Goal: Book appointment/travel/reservation

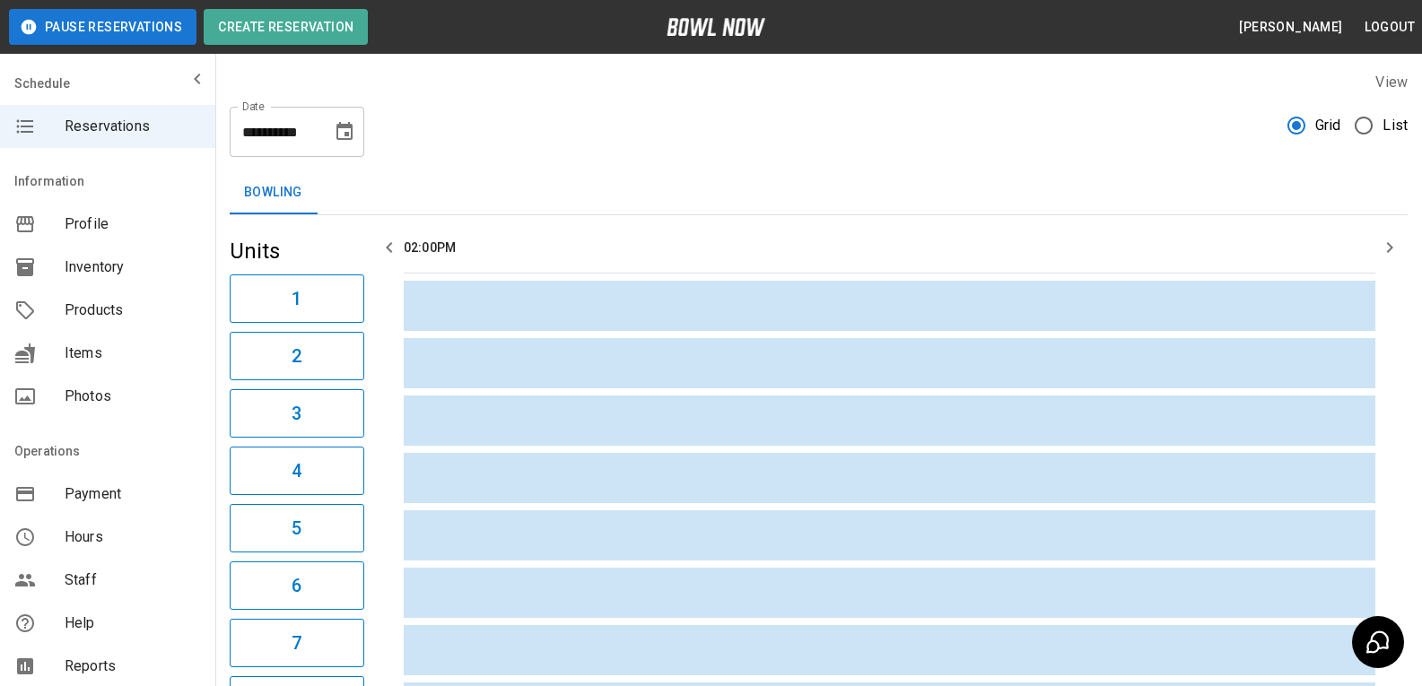
click at [272, 50] on header "Pause Reservations Create Reservation [PERSON_NAME] Logout" at bounding box center [711, 27] width 1422 height 54
click at [291, 11] on button "Create Reservation" at bounding box center [286, 27] width 164 height 36
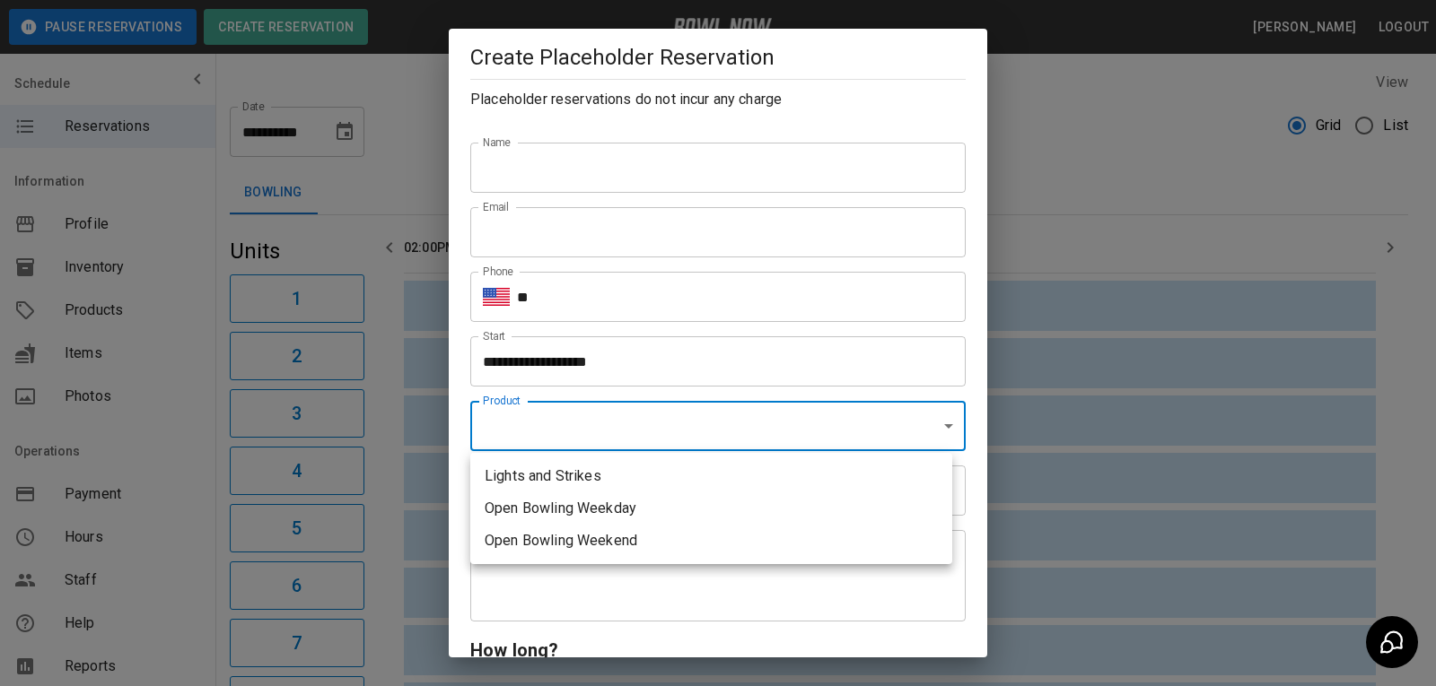
drag, startPoint x: 519, startPoint y: 440, endPoint x: 857, endPoint y: 474, distance: 339.1
click at [857, 474] on li "Lights and Strikes" at bounding box center [711, 476] width 482 height 32
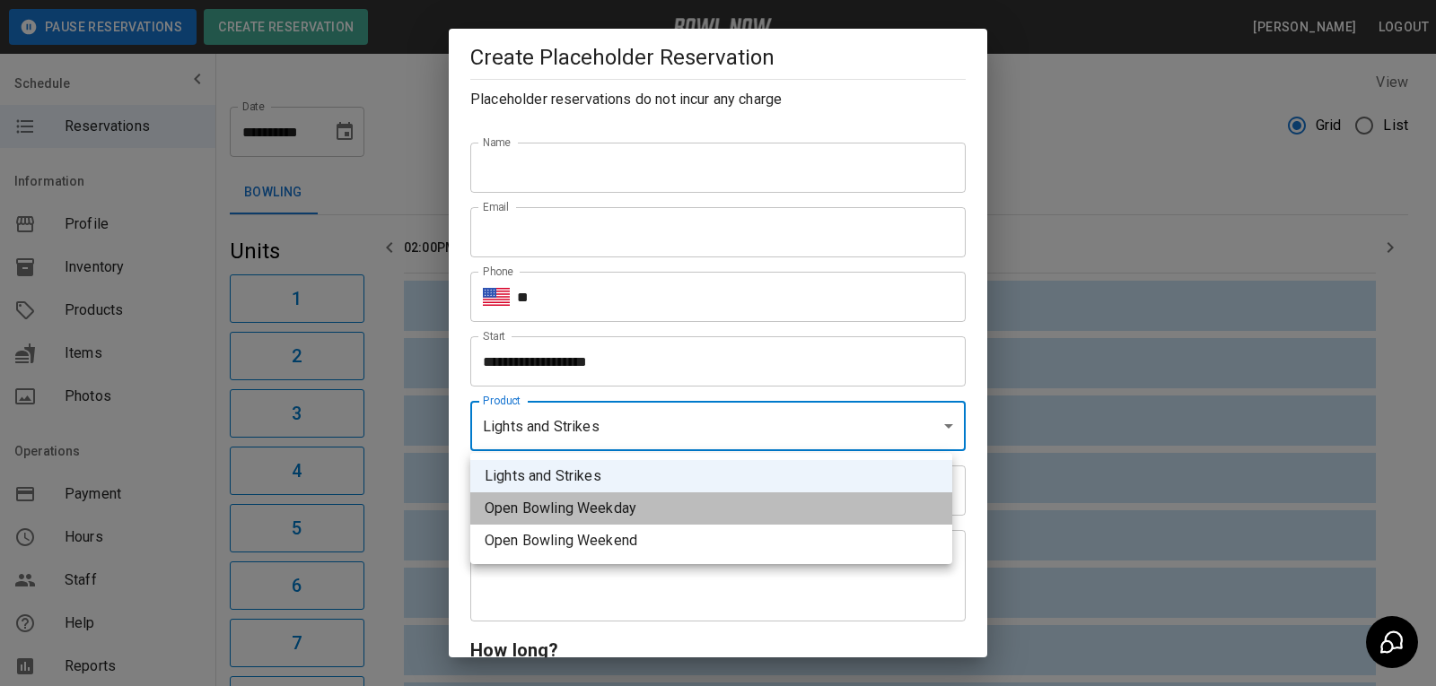
click at [597, 509] on li "Open Bowling Weekday" at bounding box center [711, 509] width 482 height 32
type input "**********"
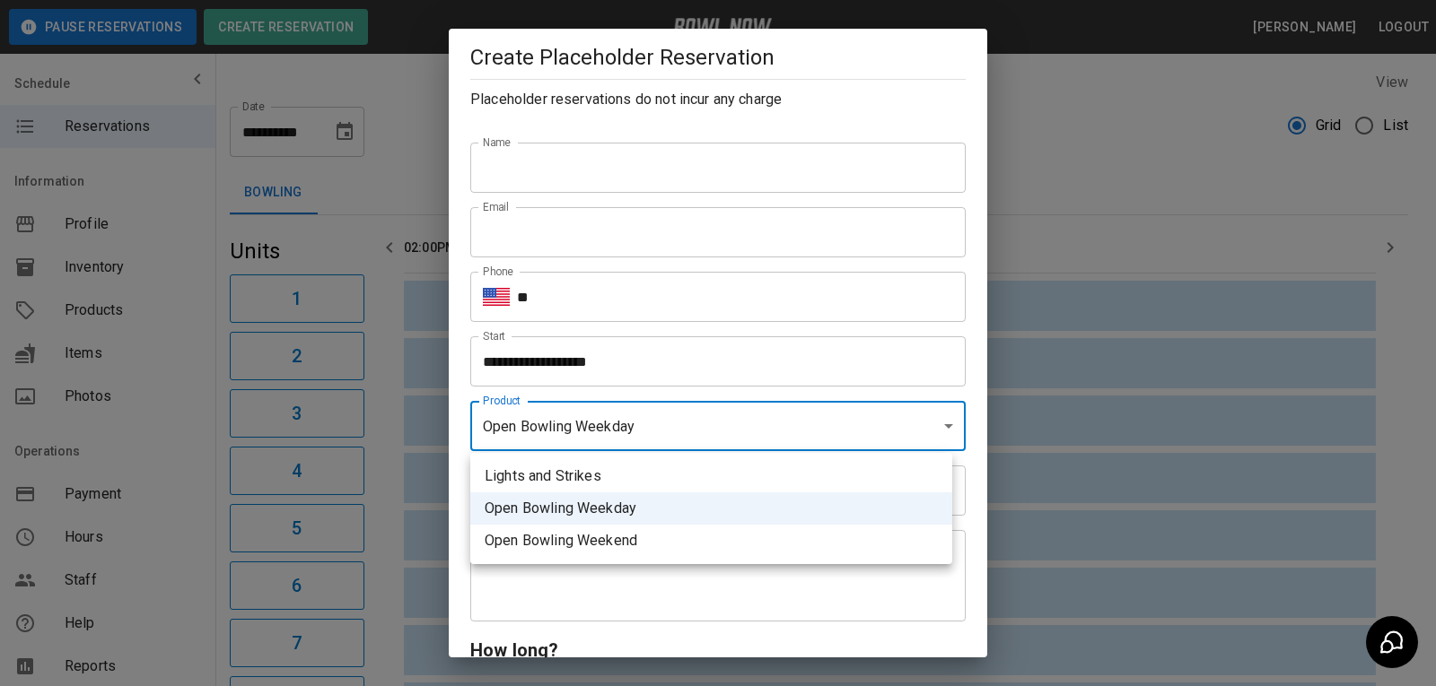
click at [668, 425] on div at bounding box center [718, 343] width 1436 height 686
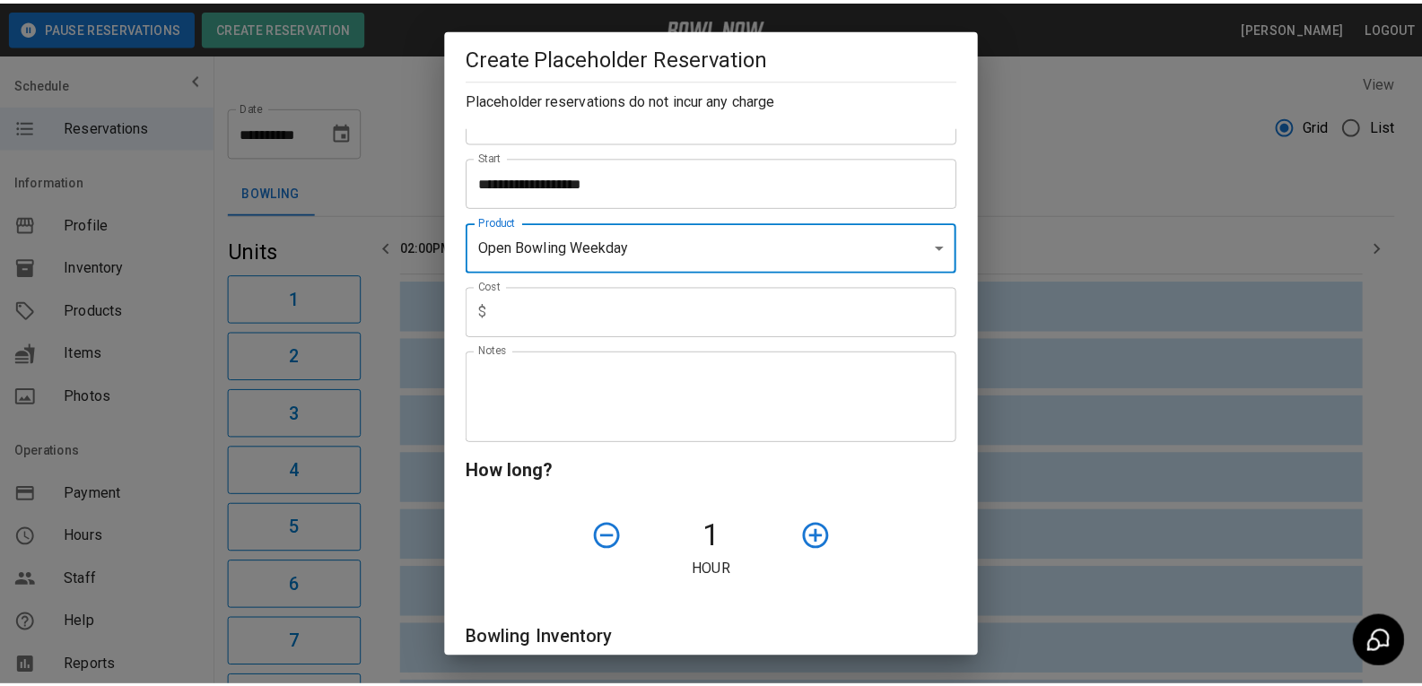
scroll to position [90, 0]
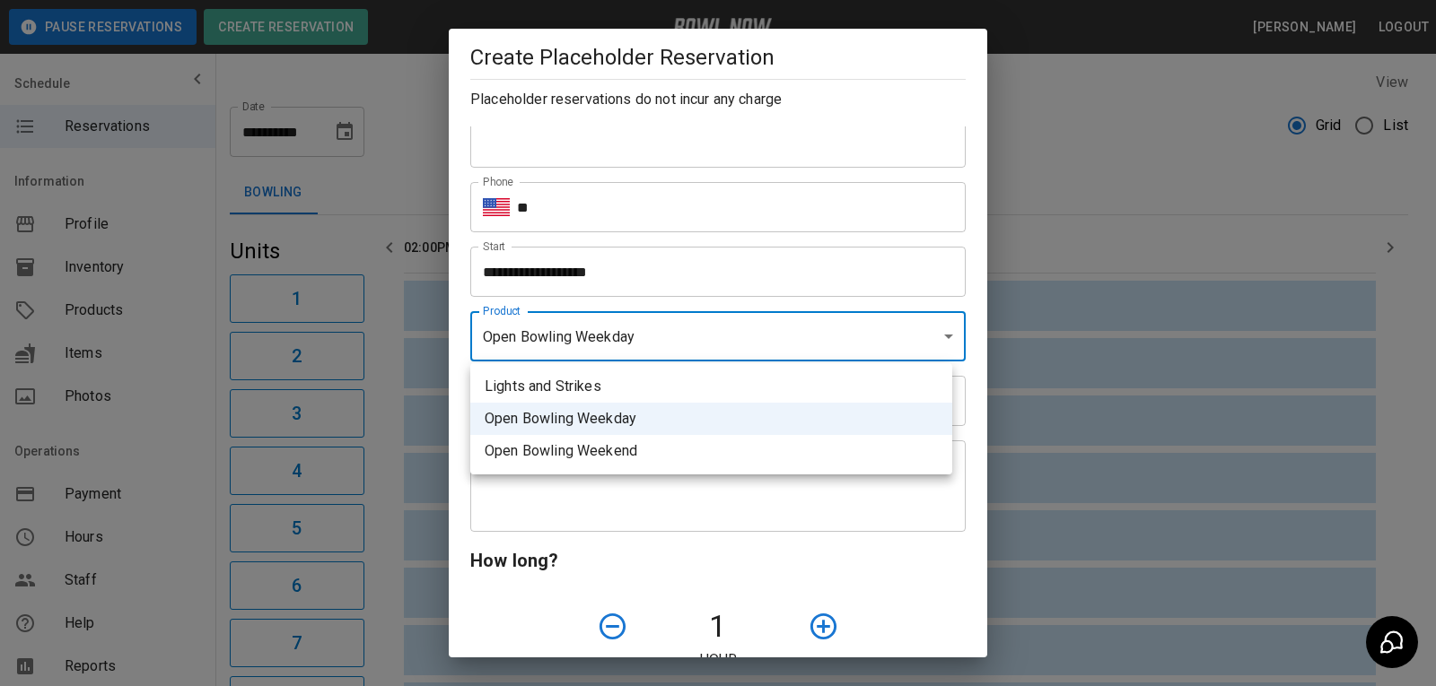
click at [1041, 170] on div at bounding box center [718, 343] width 1436 height 686
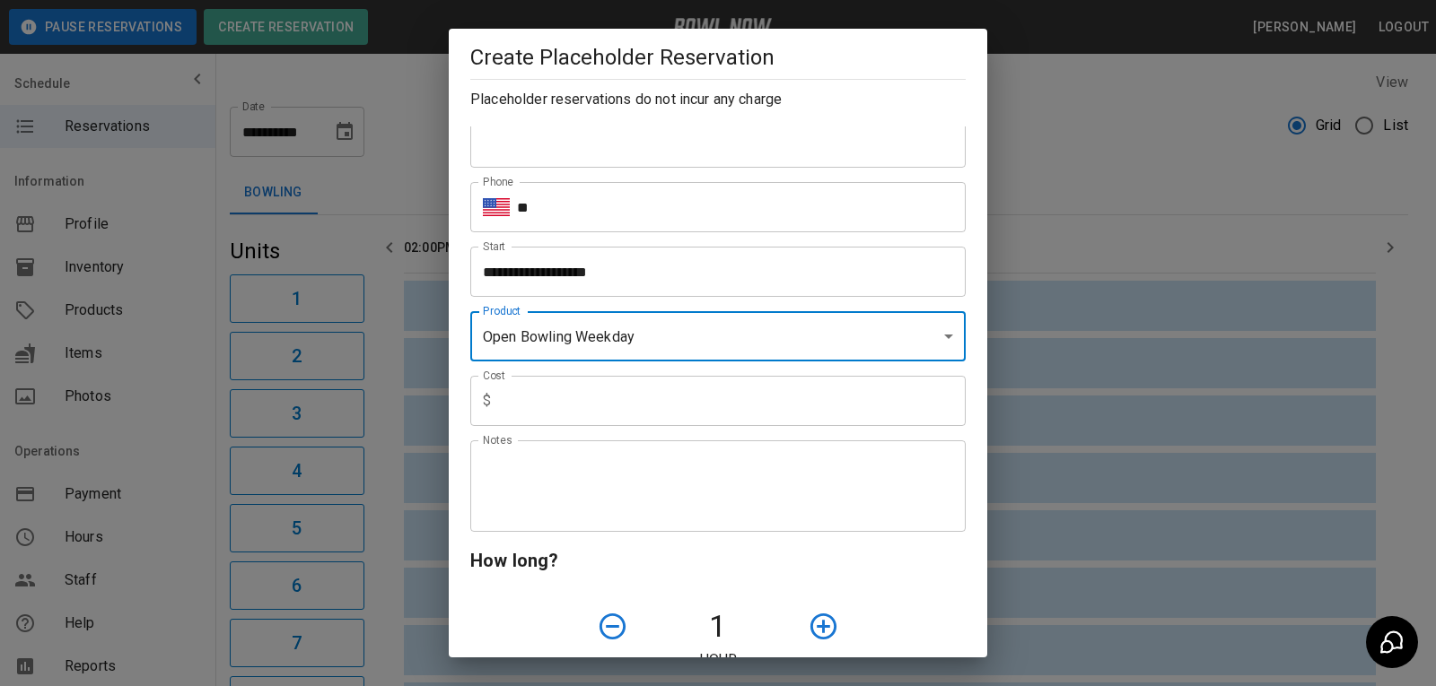
click at [1041, 170] on div "**********" at bounding box center [718, 343] width 1436 height 686
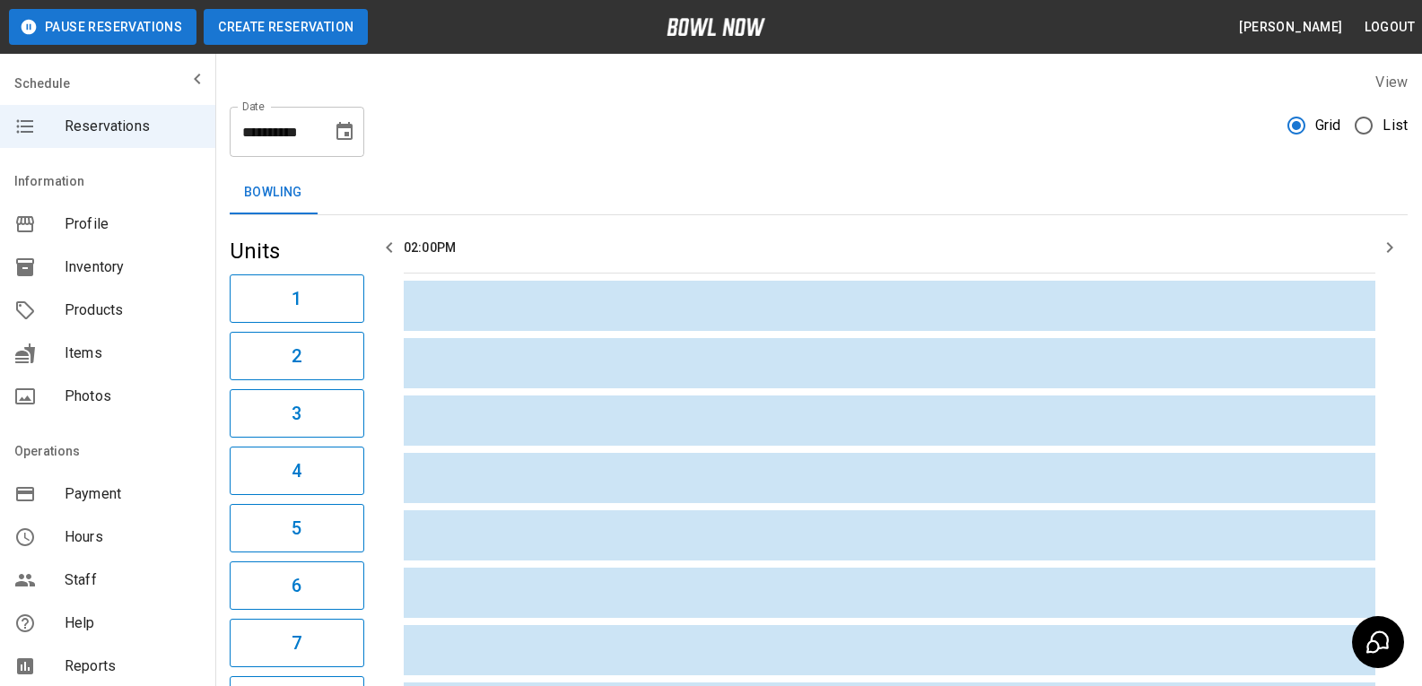
click at [330, 14] on button "Create Reservation" at bounding box center [286, 27] width 164 height 36
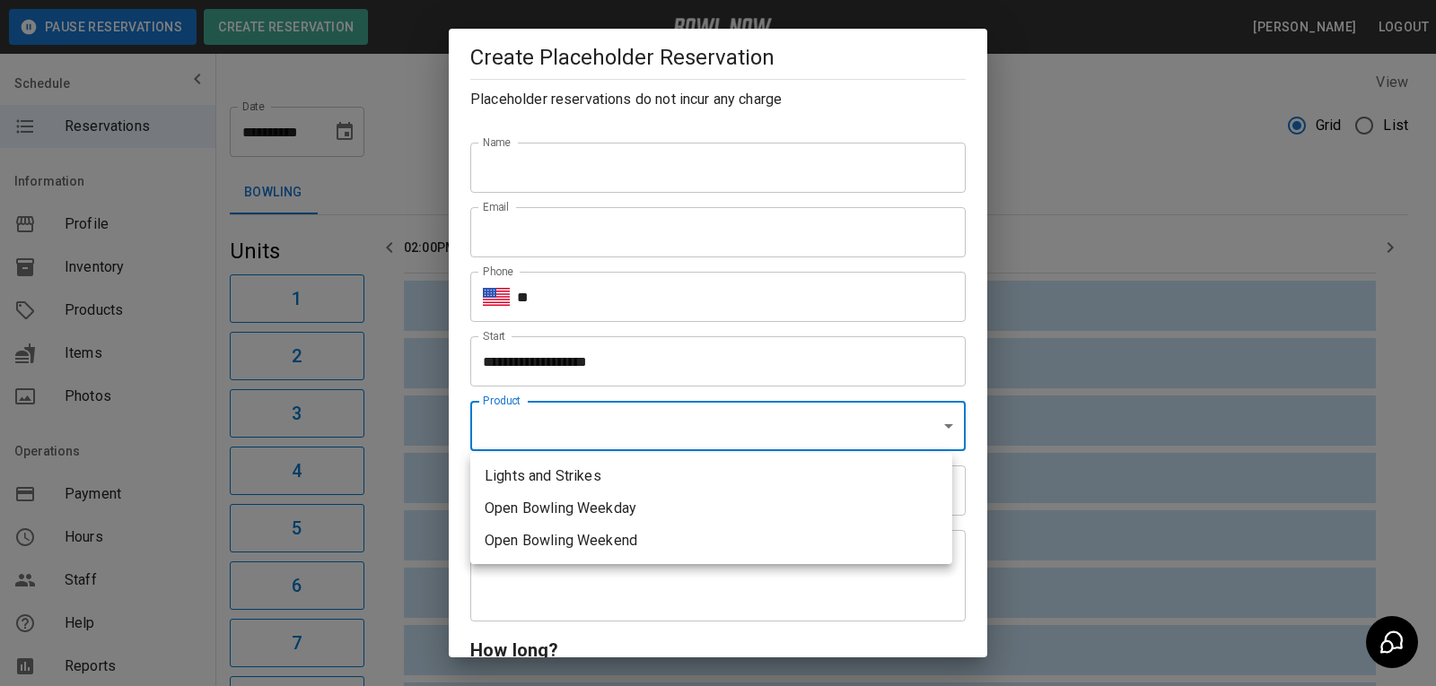
click at [1016, 176] on div at bounding box center [718, 343] width 1436 height 686
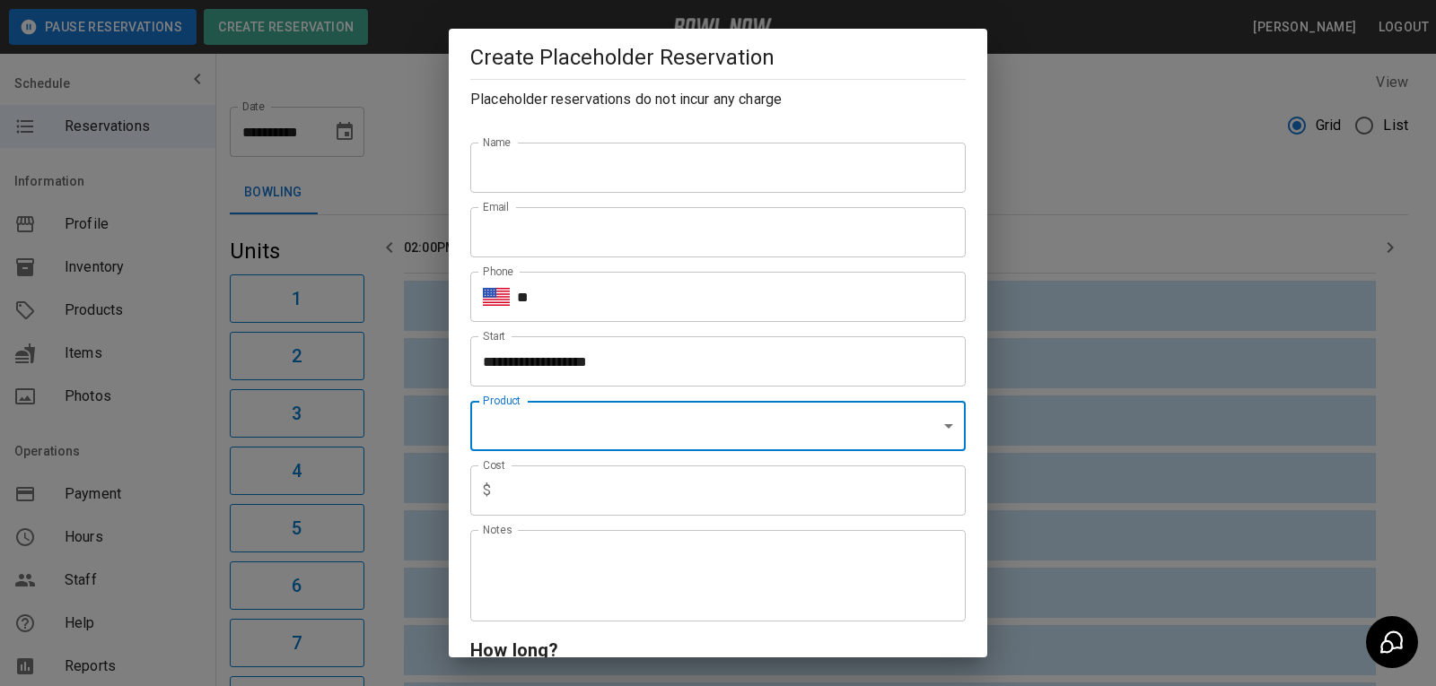
click at [1016, 176] on div "**********" at bounding box center [718, 343] width 1436 height 686
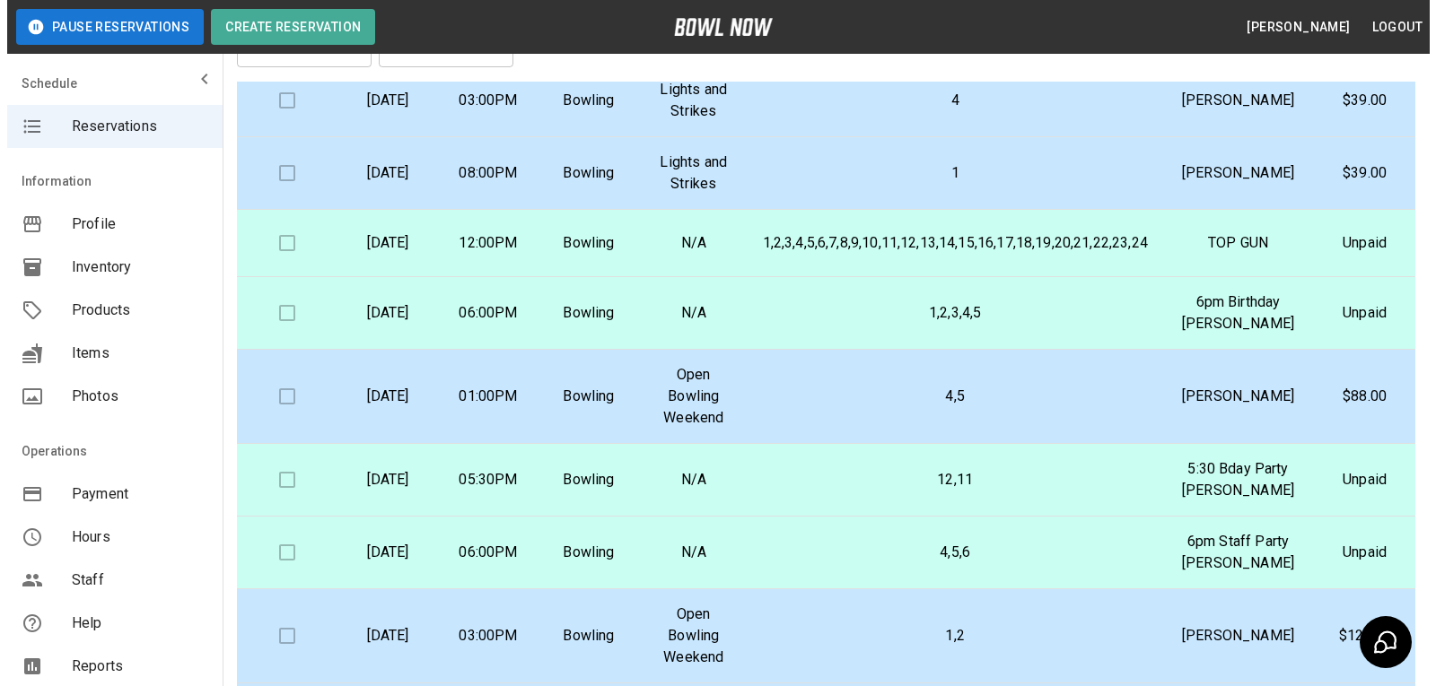
scroll to position [149, 0]
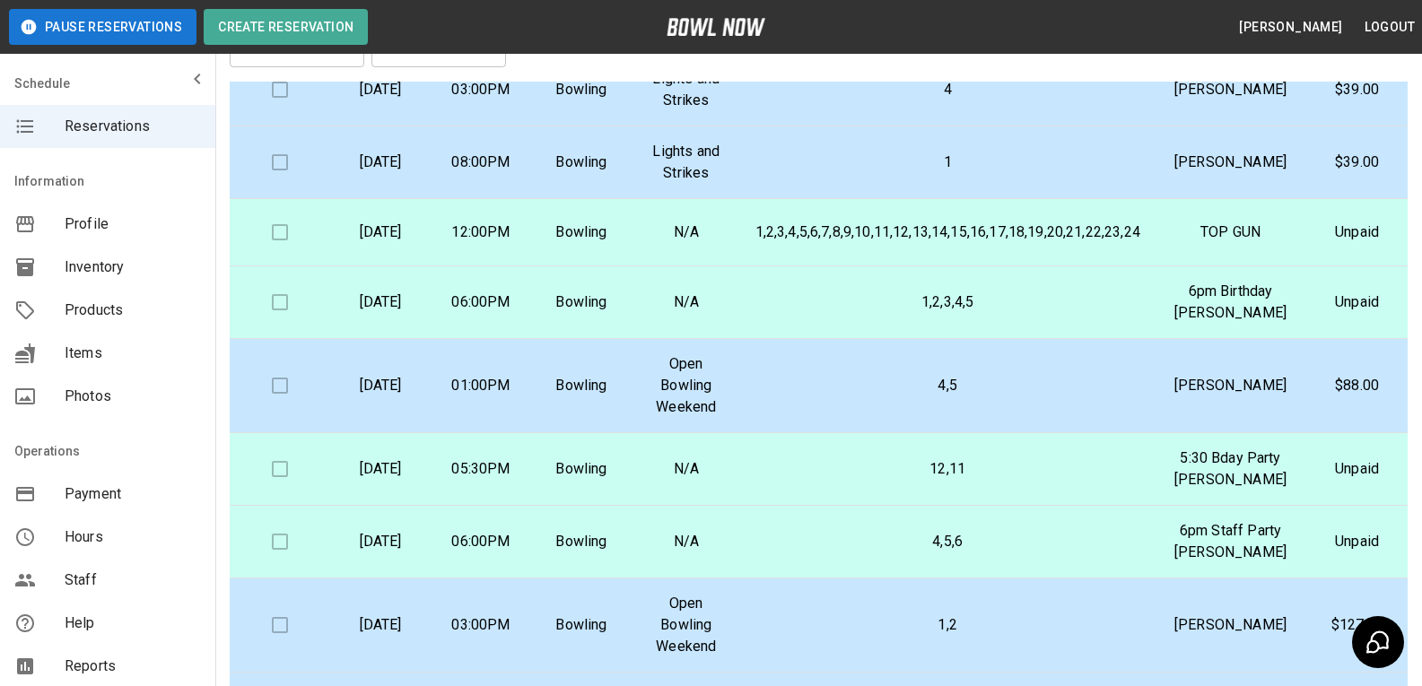
click at [617, 222] on p "Bowling" at bounding box center [582, 233] width 72 height 22
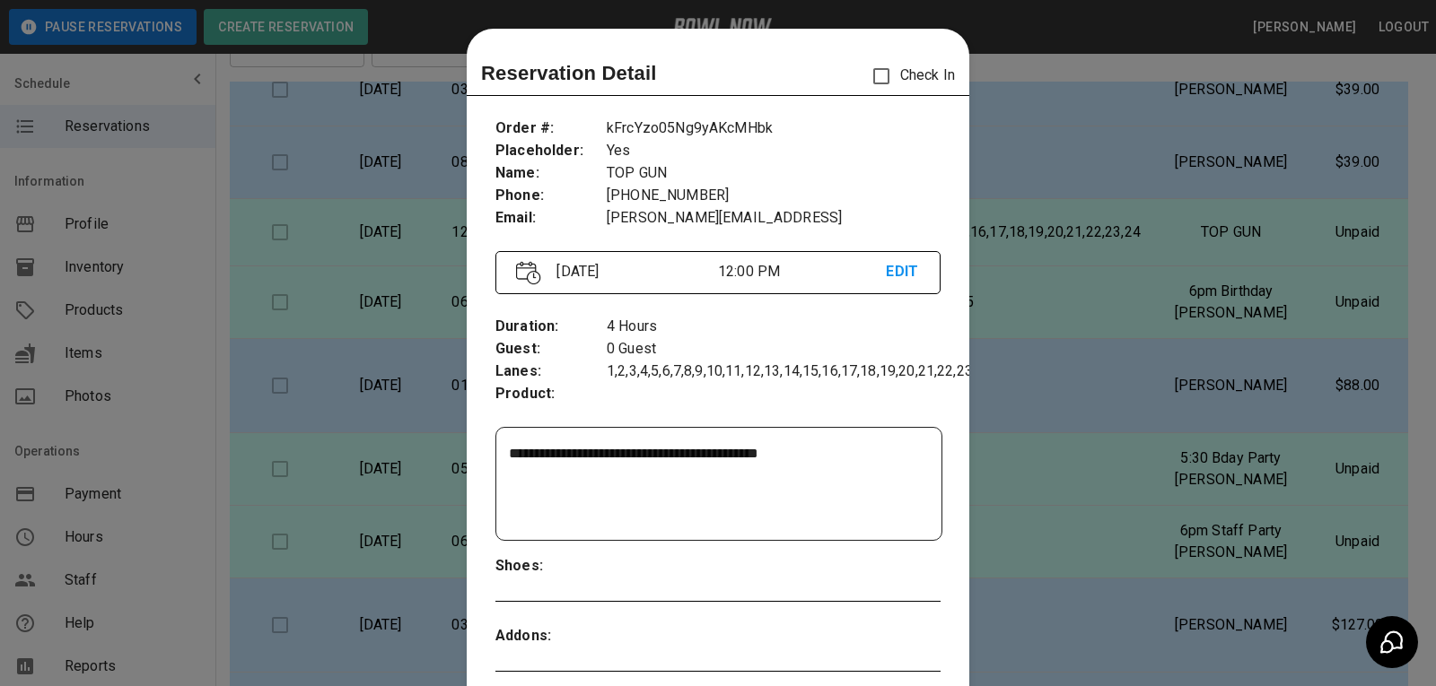
scroll to position [29, 0]
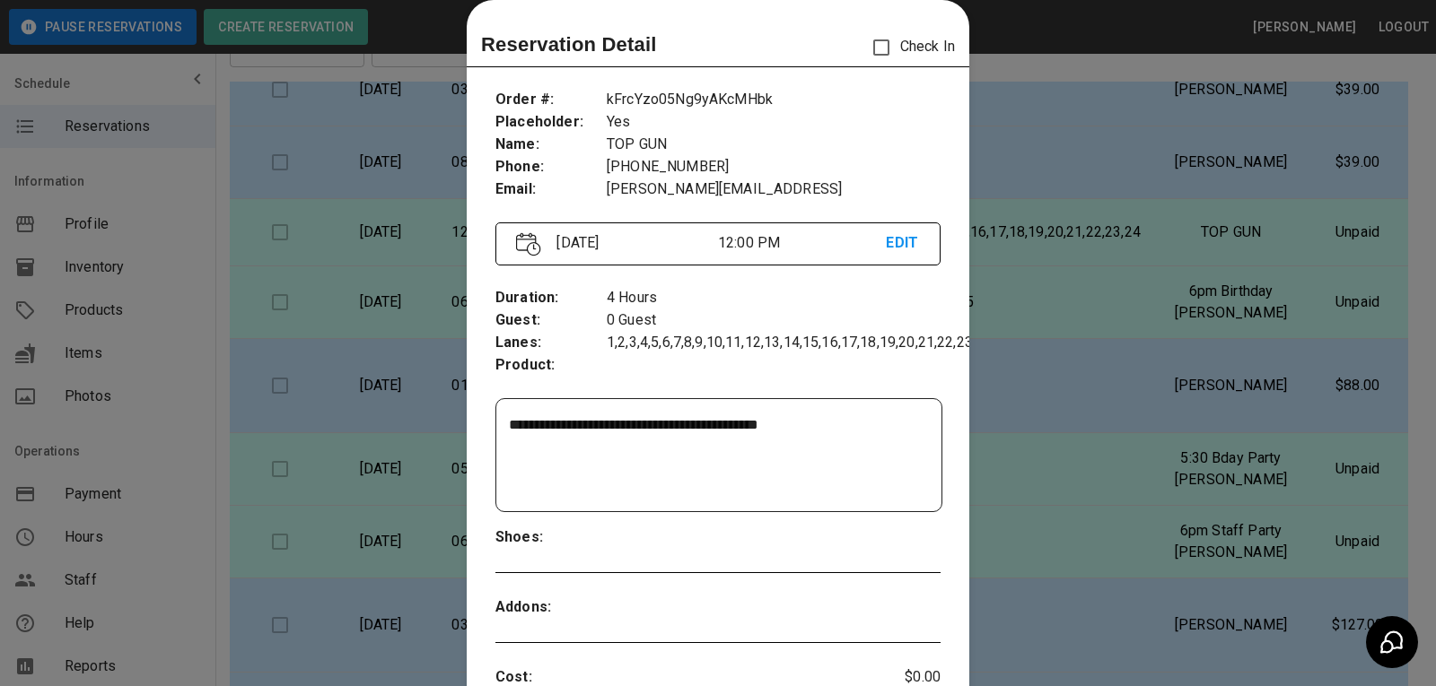
click at [1036, 102] on div at bounding box center [718, 343] width 1436 height 686
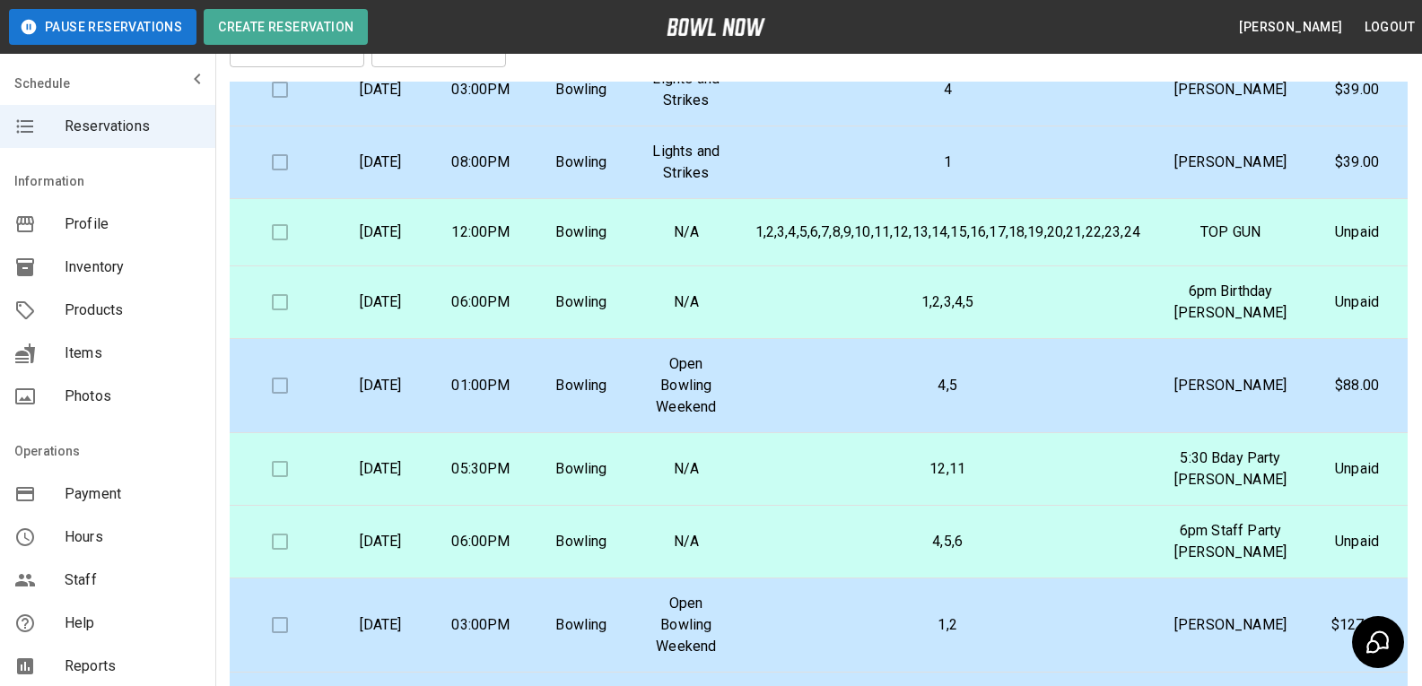
click at [727, 458] on p "N/A" at bounding box center [686, 469] width 81 height 22
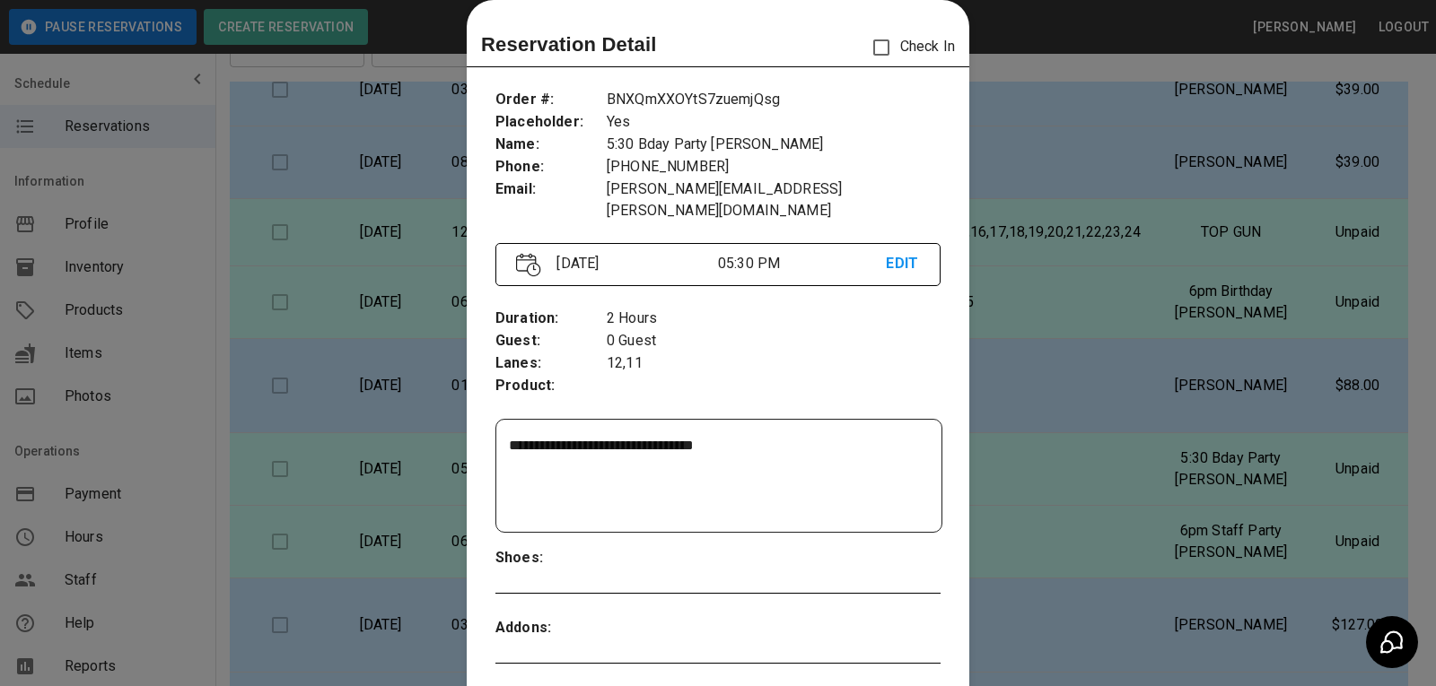
click at [993, 340] on div at bounding box center [718, 343] width 1436 height 686
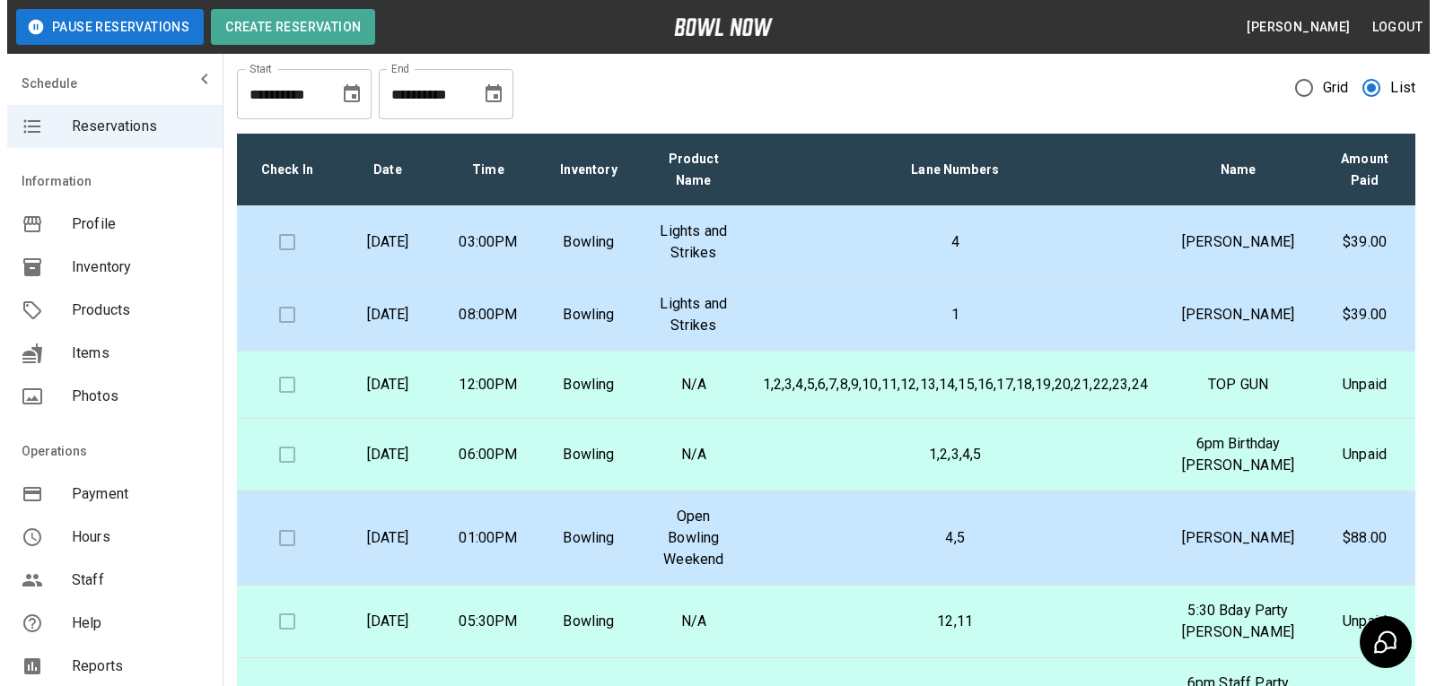
scroll to position [0, 0]
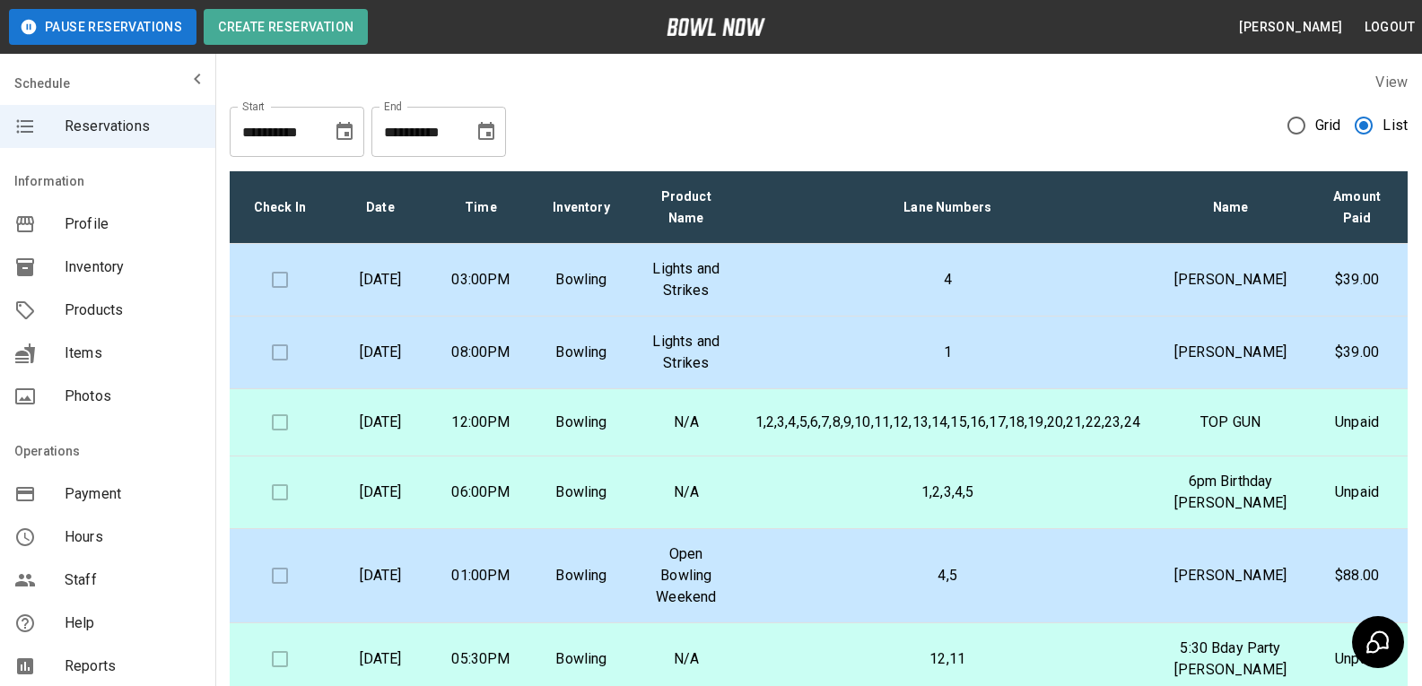
click at [773, 292] on td "4" at bounding box center [948, 280] width 414 height 73
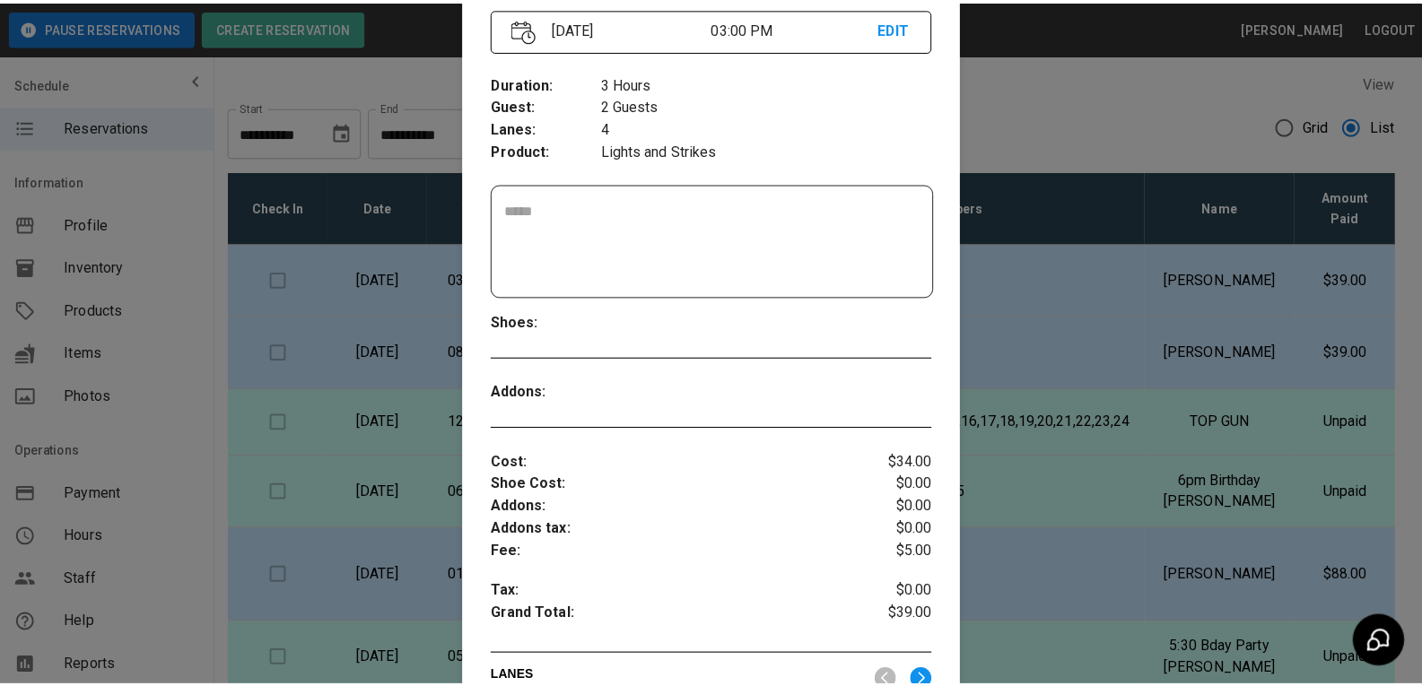
scroll to position [423, 0]
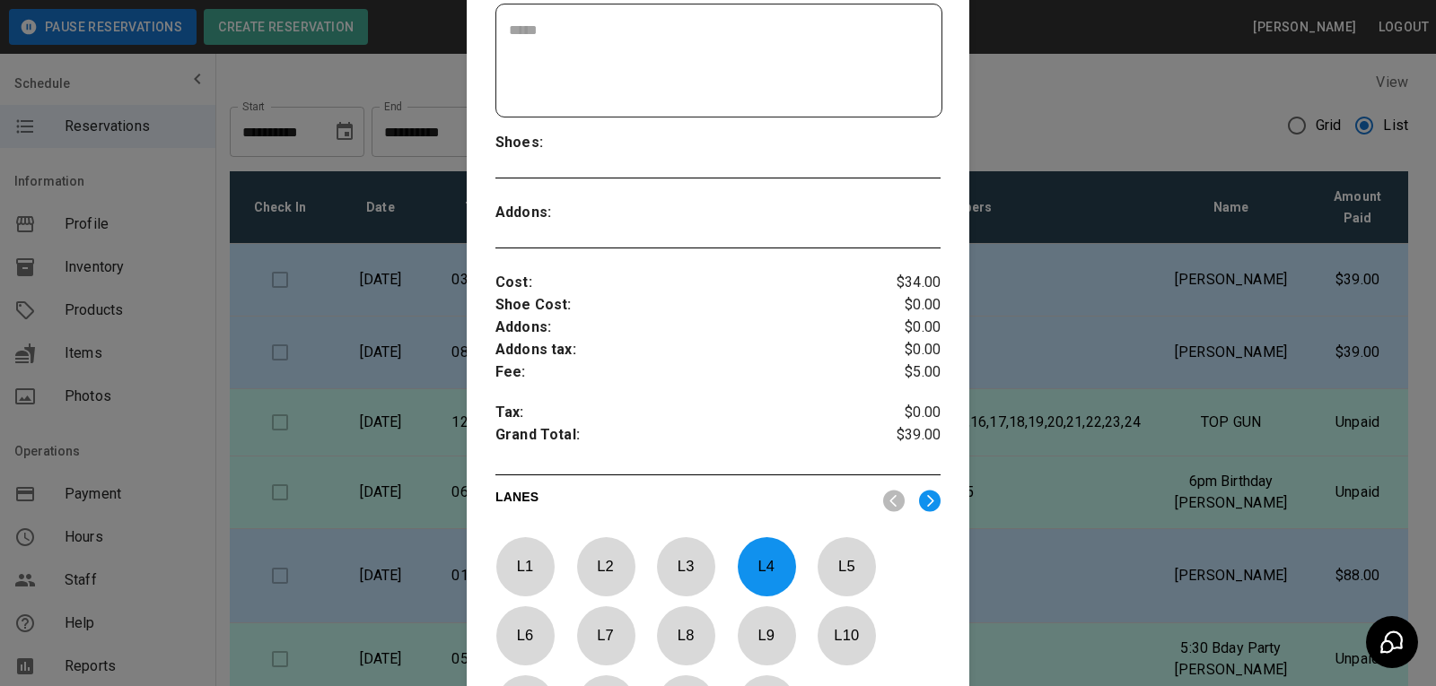
click at [1049, 143] on div at bounding box center [718, 343] width 1436 height 686
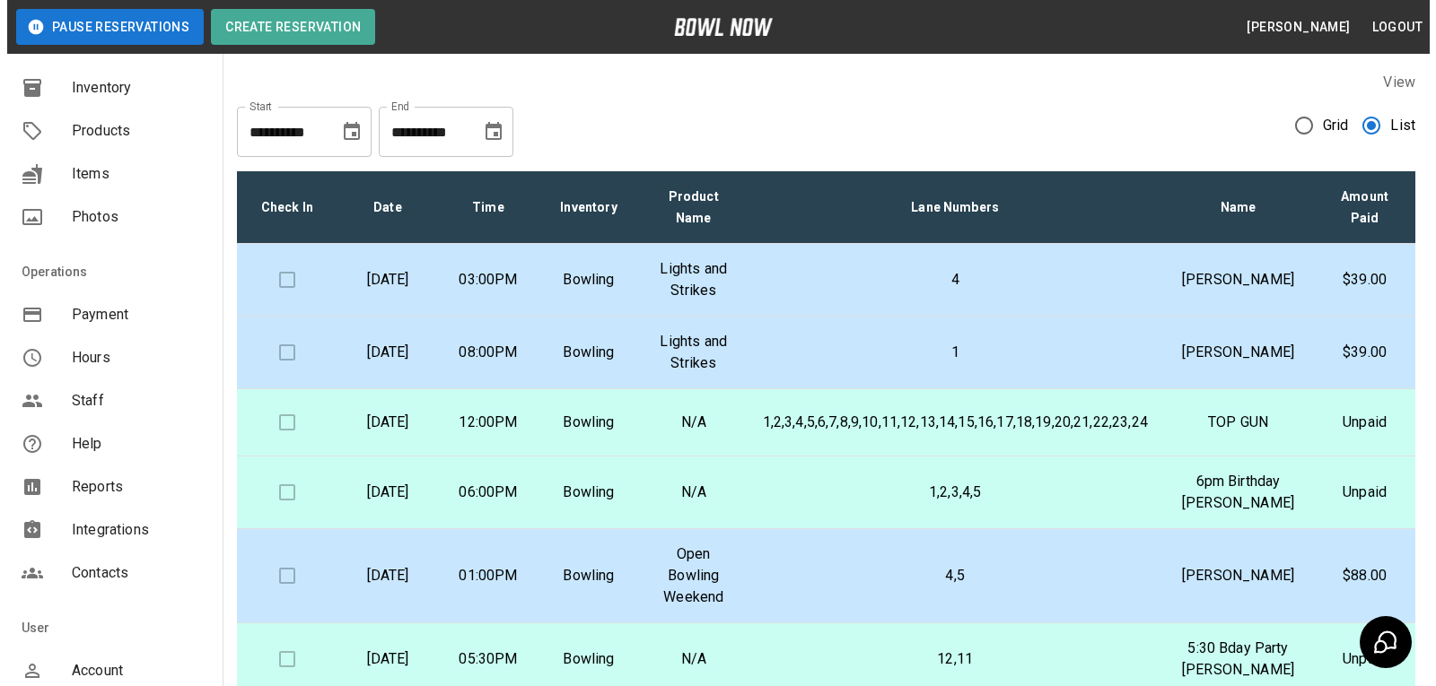
scroll to position [269, 0]
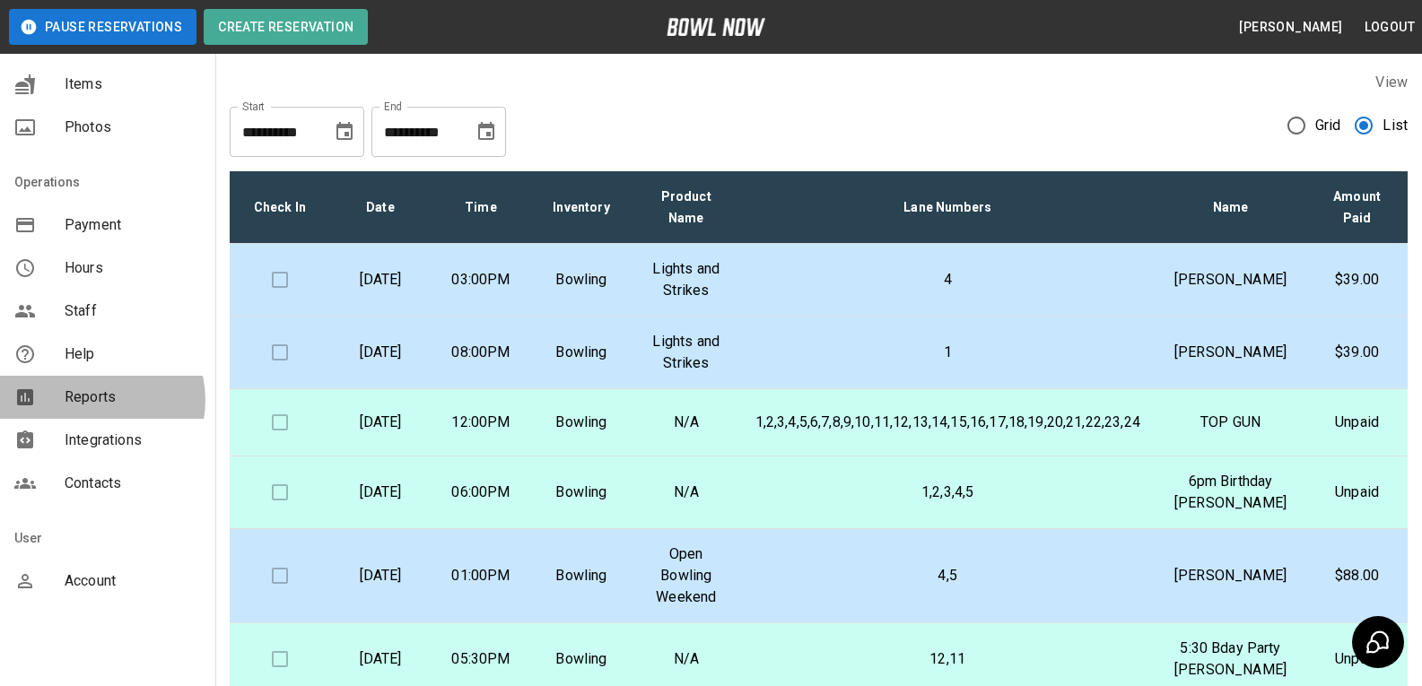
click at [95, 400] on span "Reports" at bounding box center [133, 398] width 136 height 22
